Goal: Task Accomplishment & Management: Complete application form

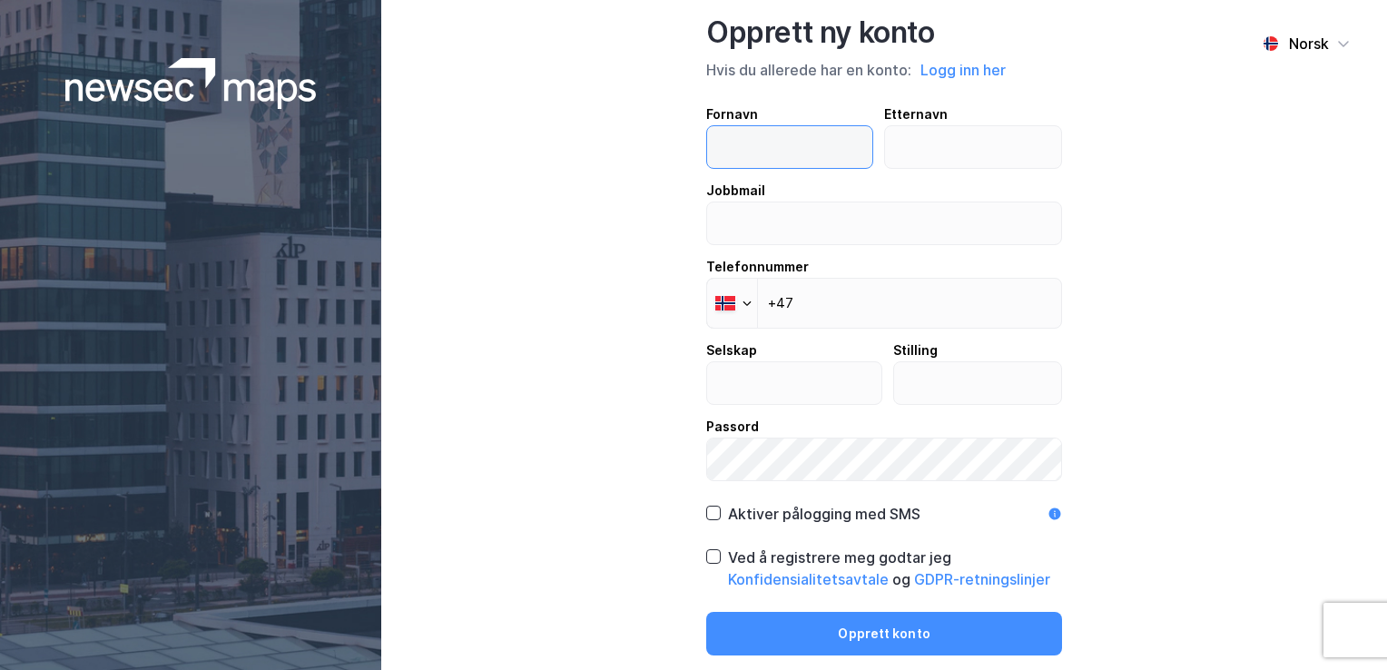
click at [772, 149] on input "text" at bounding box center [789, 147] width 165 height 42
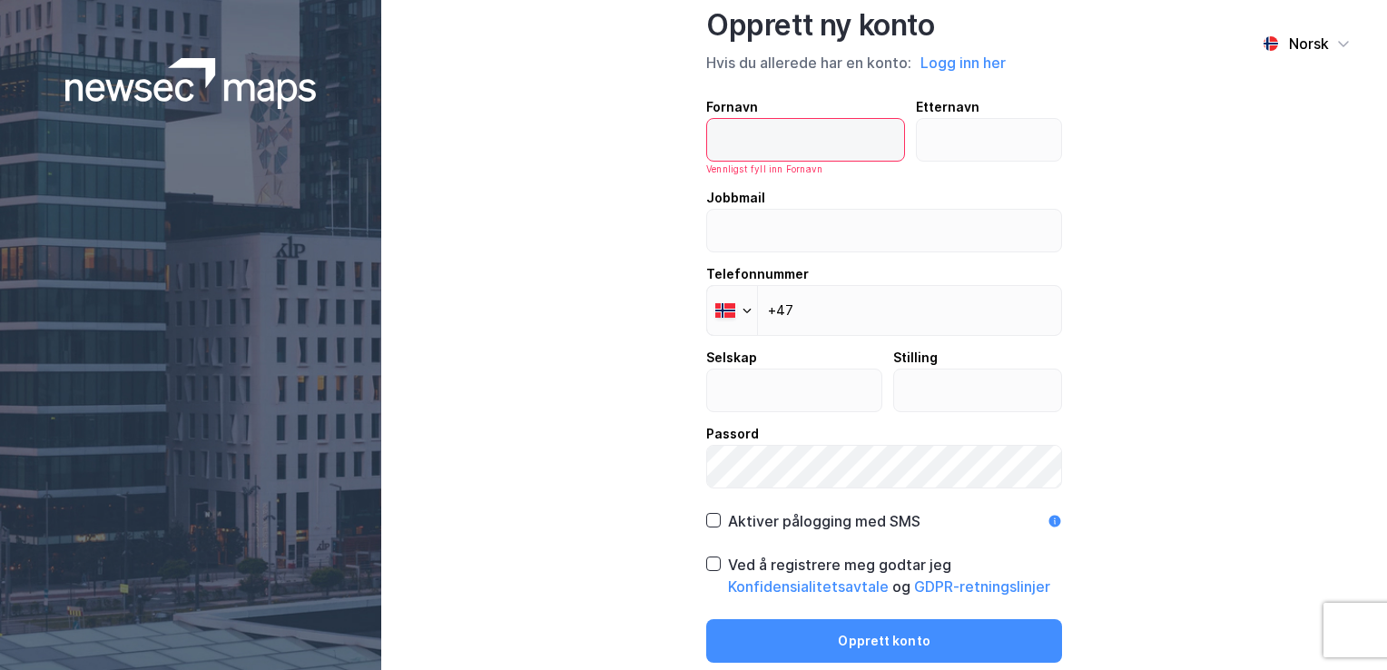
click at [781, 133] on input "text" at bounding box center [805, 140] width 197 height 42
type input "Unn"
type input "[PERSON_NAME]"
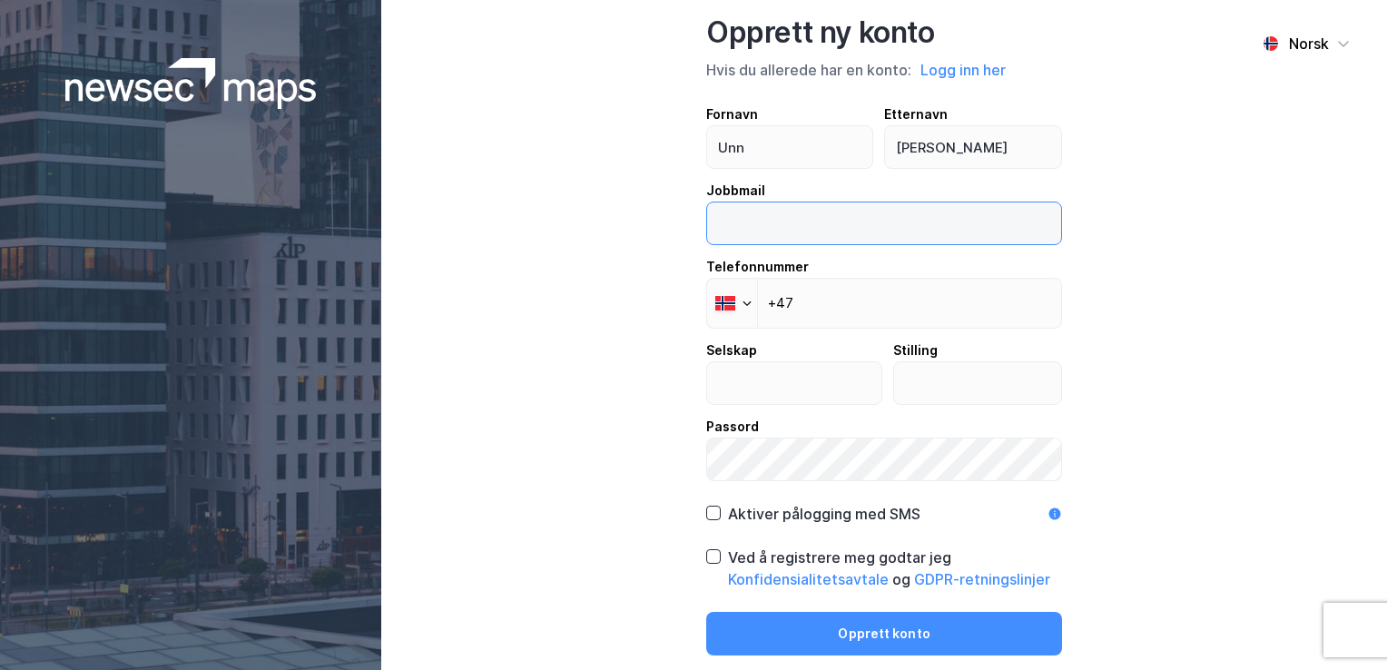
click at [817, 234] on input "email" at bounding box center [884, 223] width 354 height 42
type input "[EMAIL_ADDRESS][PERSON_NAME][DOMAIN_NAME]"
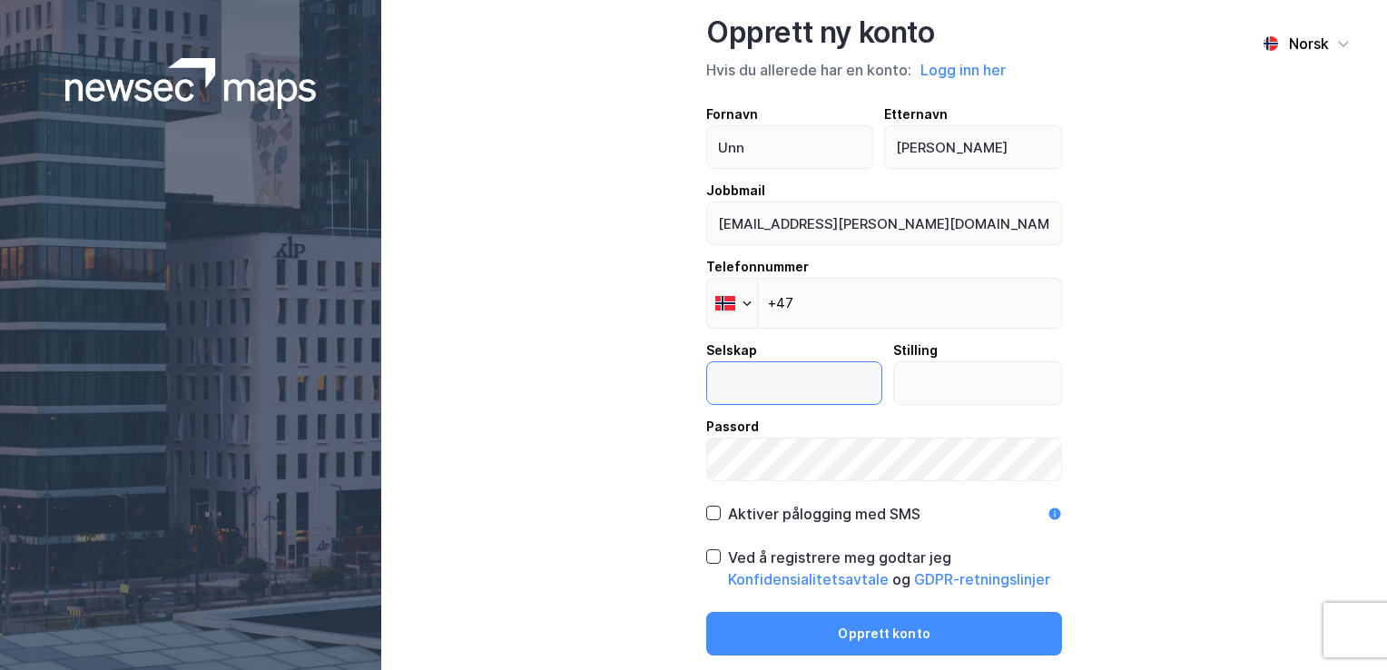
type input "Eiendomsseksjonen//NAV"
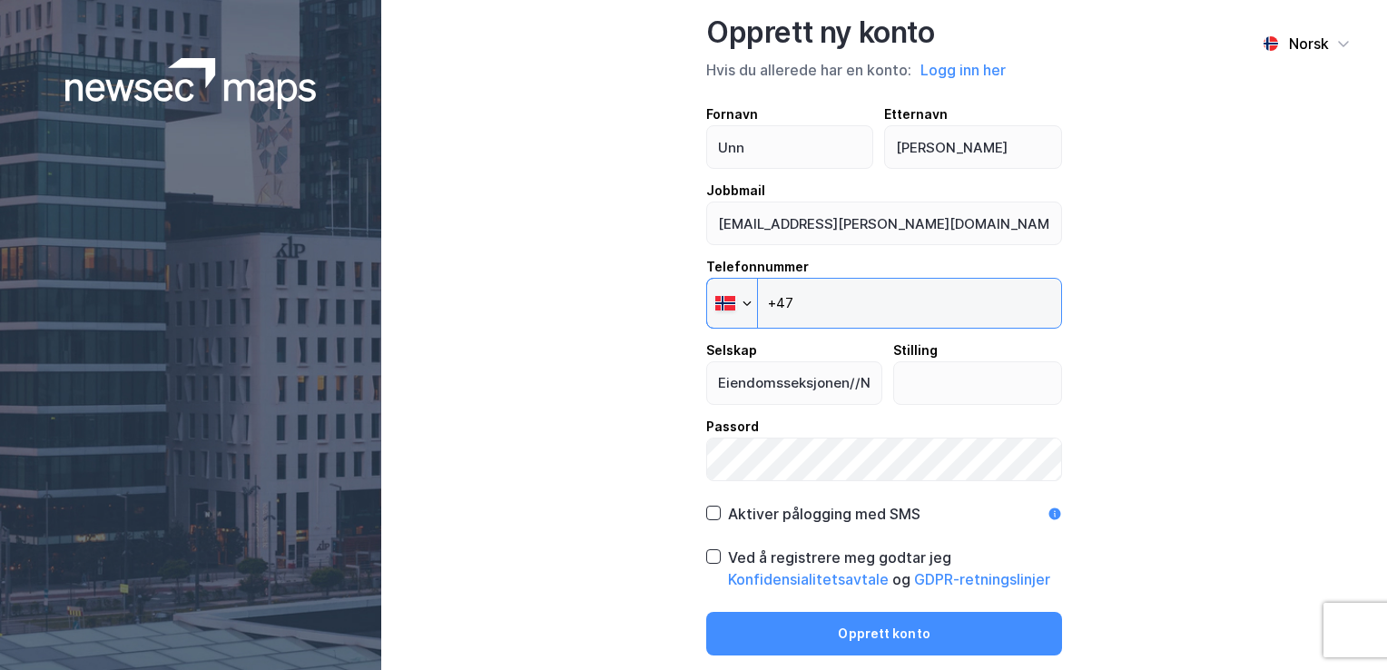
click at [867, 302] on input "+47" at bounding box center [884, 303] width 356 height 51
type input "[PHONE_NUMBER]"
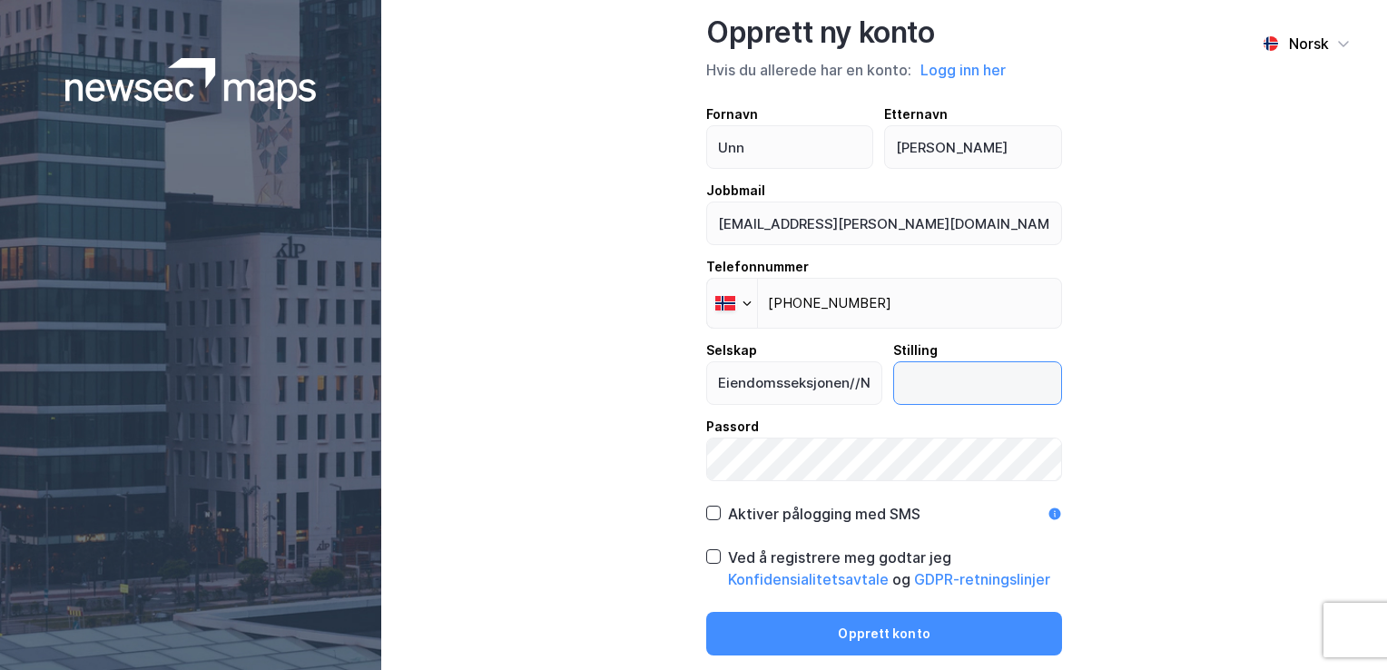
click at [1022, 381] on input "text" at bounding box center [978, 383] width 168 height 42
type input "Senior rådgiver"
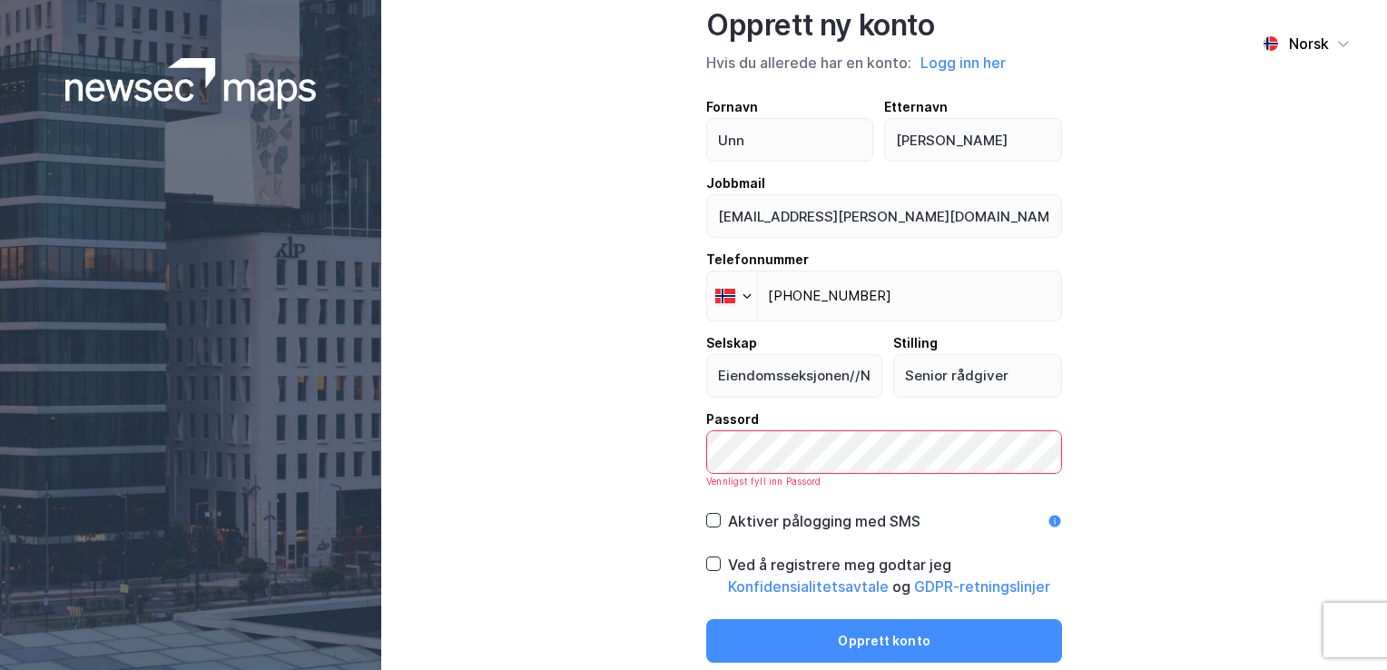
click at [721, 517] on div "Aktiver pålogging med SMS" at bounding box center [813, 521] width 214 height 22
click at [709, 564] on icon at bounding box center [714, 563] width 10 height 6
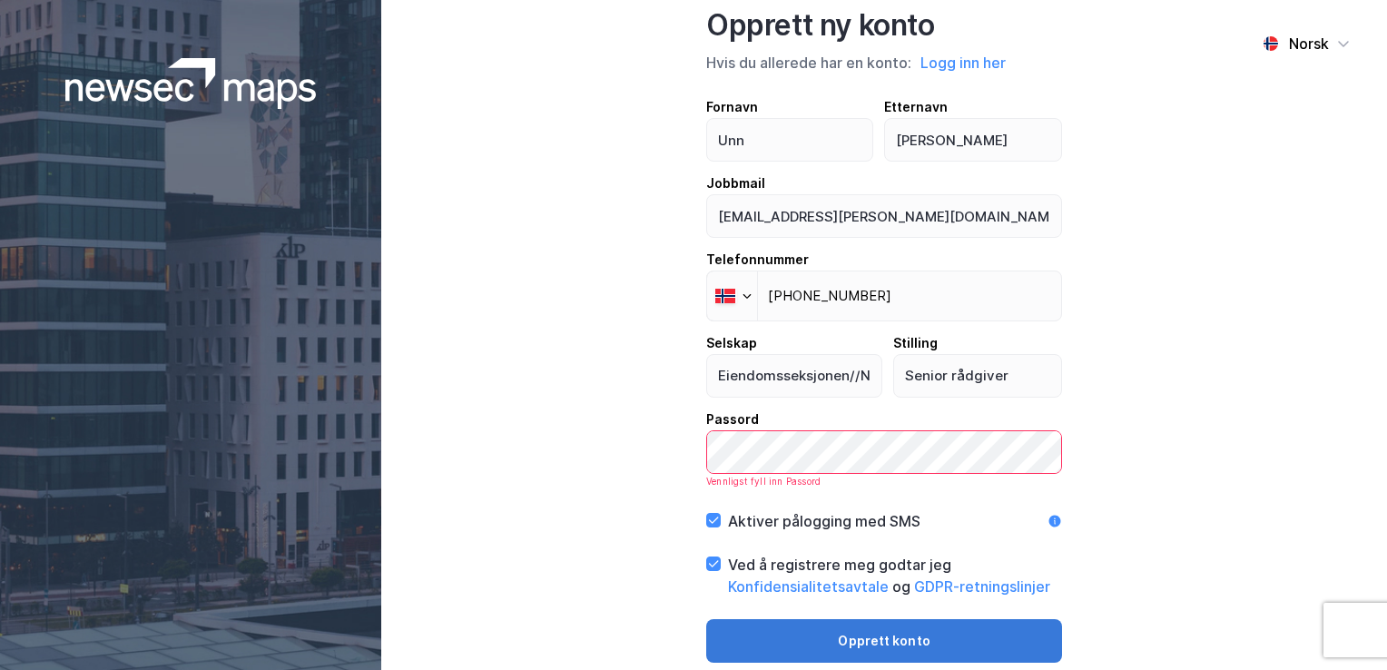
click at [919, 640] on button "Opprett konto" at bounding box center [884, 641] width 356 height 44
click at [923, 642] on button "Opprett konto" at bounding box center [884, 641] width 356 height 44
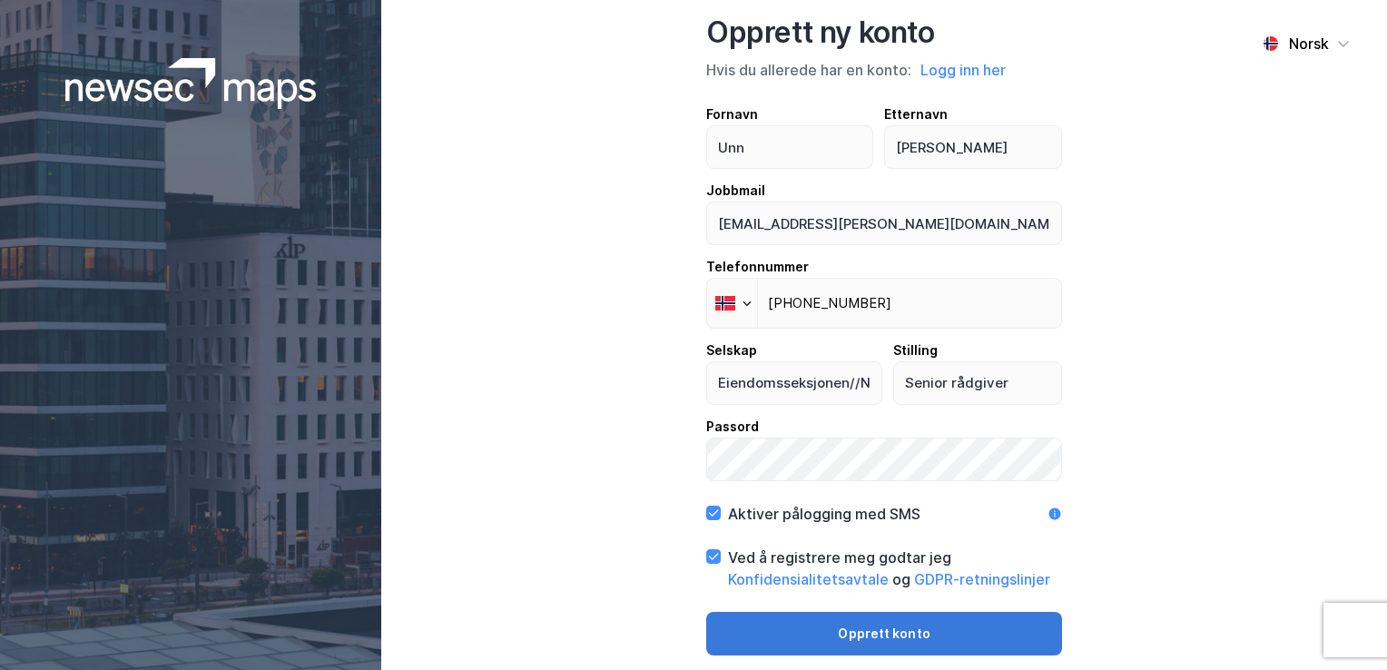
click at [900, 635] on button "Opprett konto" at bounding box center [884, 634] width 356 height 44
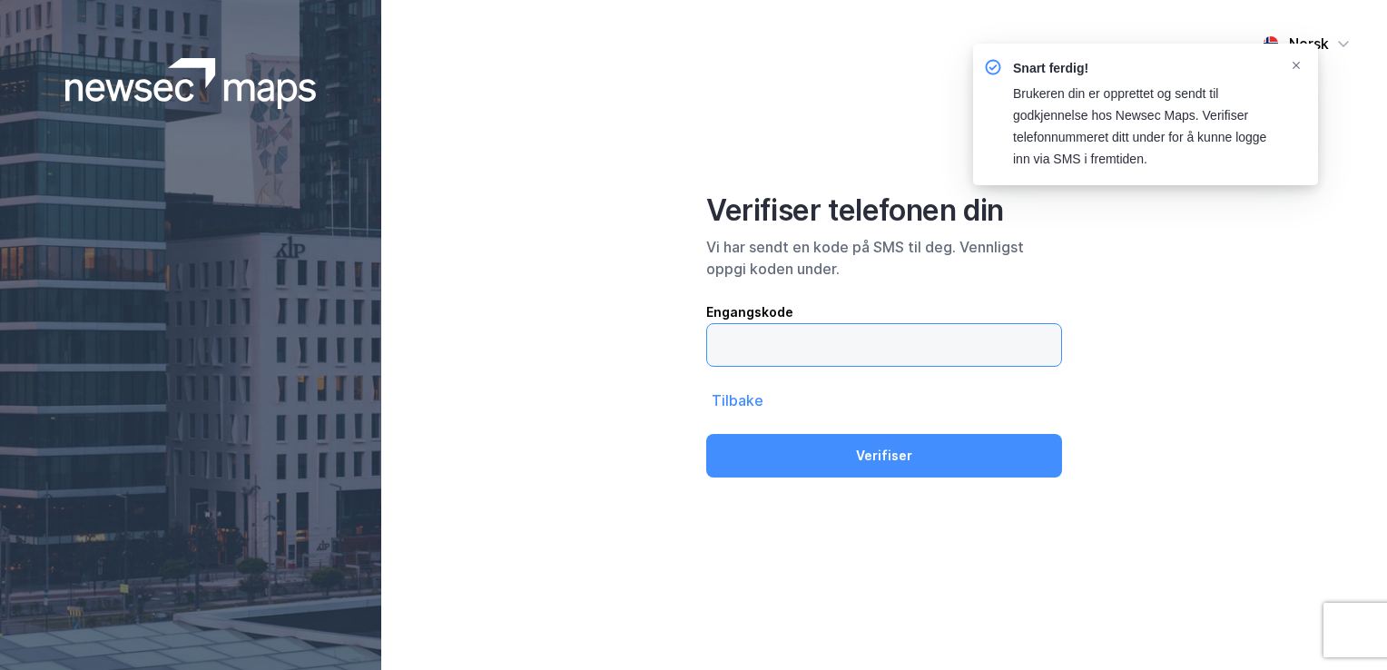
click at [794, 341] on input "text" at bounding box center [884, 345] width 354 height 42
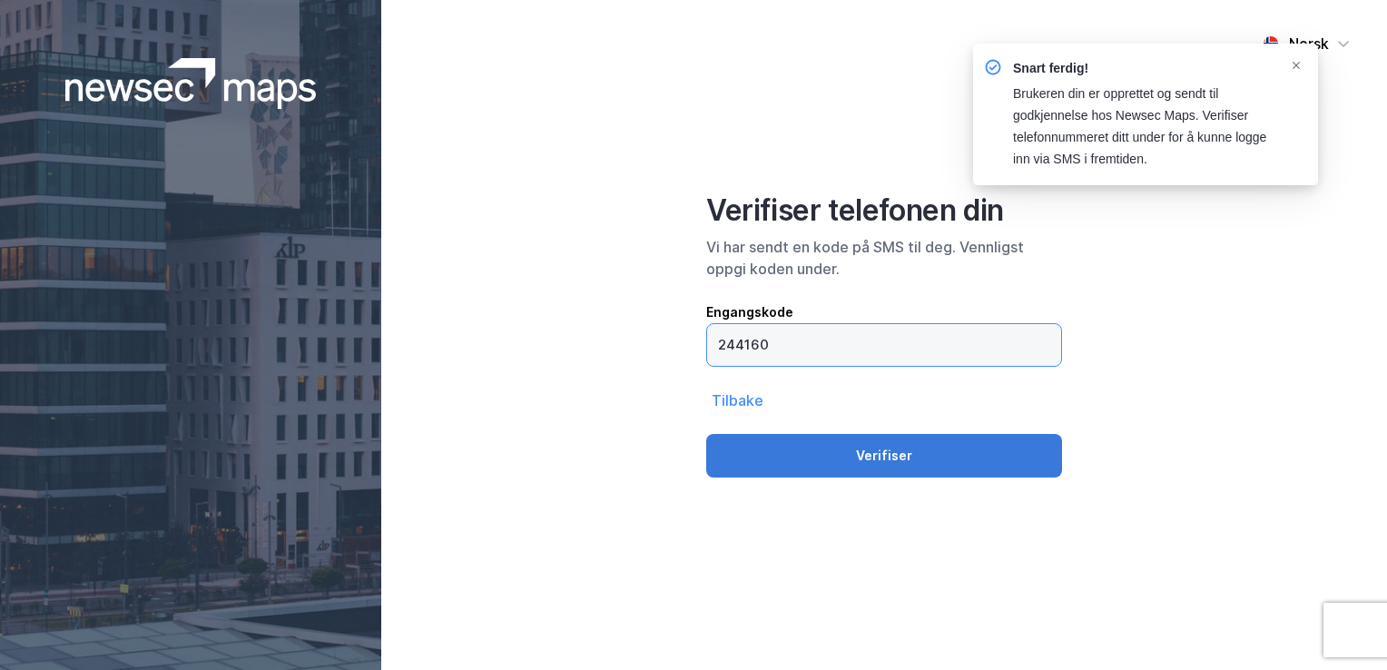
type input "244160"
click at [900, 450] on button "Verifiser" at bounding box center [884, 456] width 356 height 44
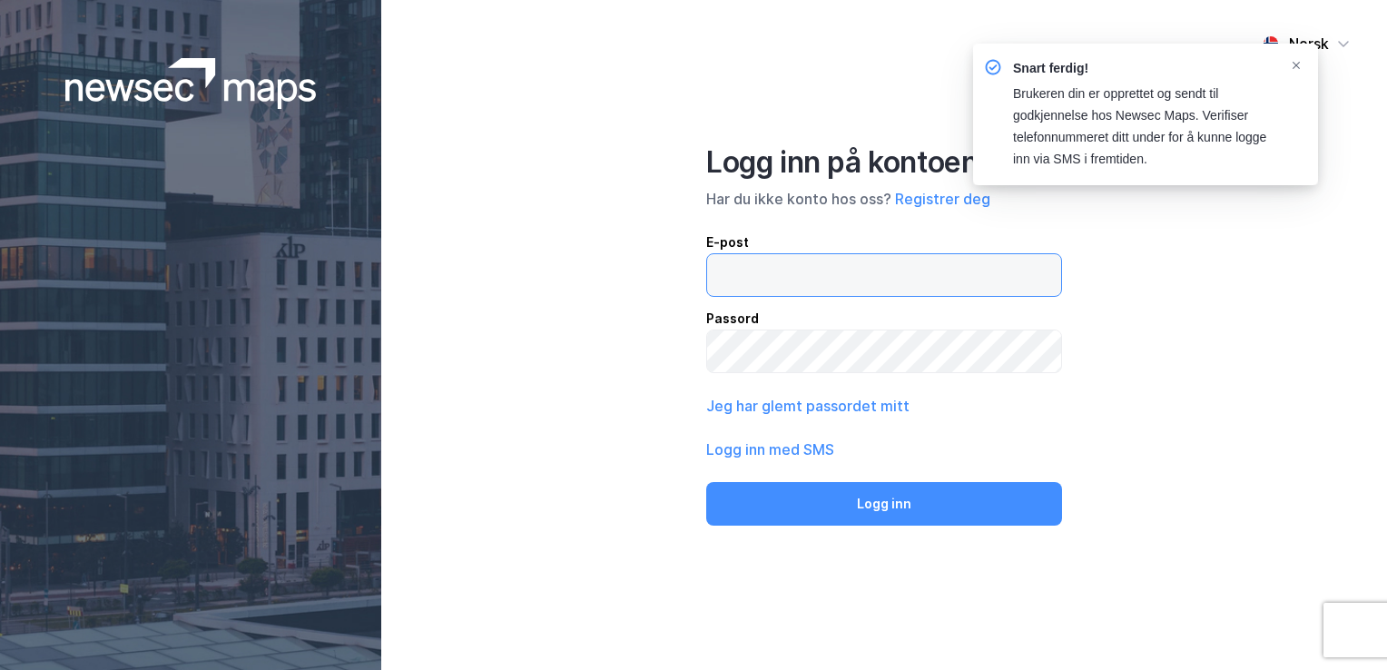
click at [813, 267] on input "email" at bounding box center [884, 275] width 354 height 42
type input "[EMAIL_ADDRESS][PERSON_NAME][DOMAIN_NAME]"
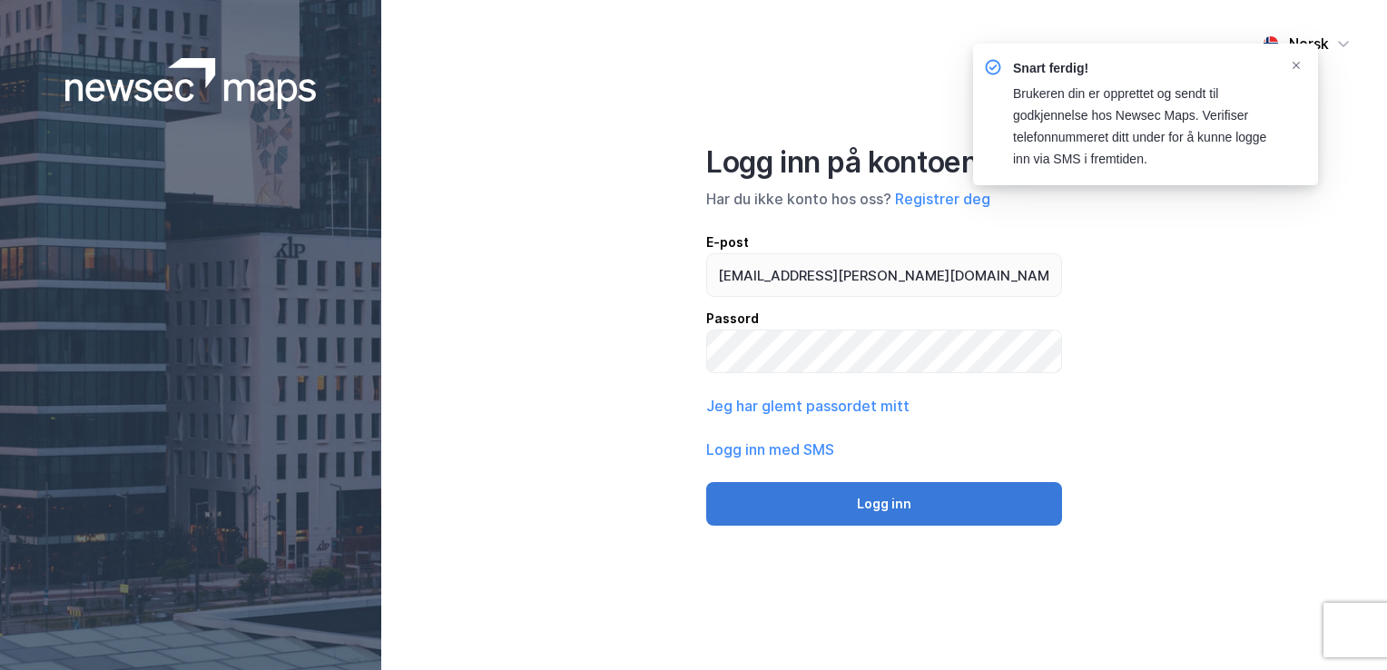
click at [953, 507] on button "Logg inn" at bounding box center [884, 504] width 356 height 44
